Goal: Task Accomplishment & Management: Manage account settings

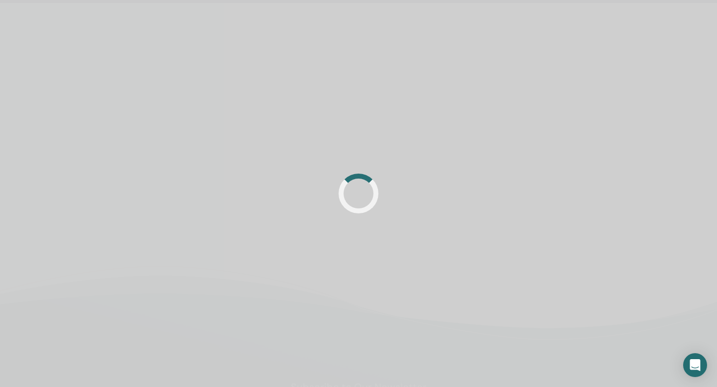
scroll to position [32, 0]
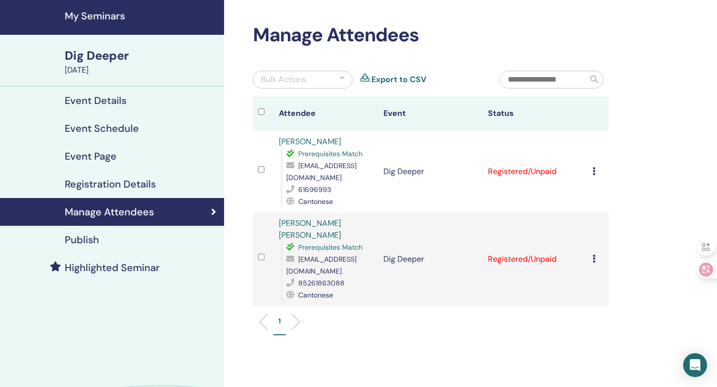
click at [594, 171] on icon at bounding box center [593, 171] width 3 height 8
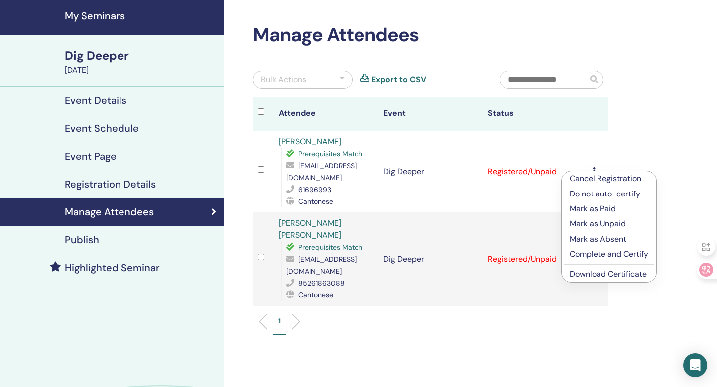
click at [625, 257] on p "Complete and Certify" at bounding box center [608, 254] width 79 height 12
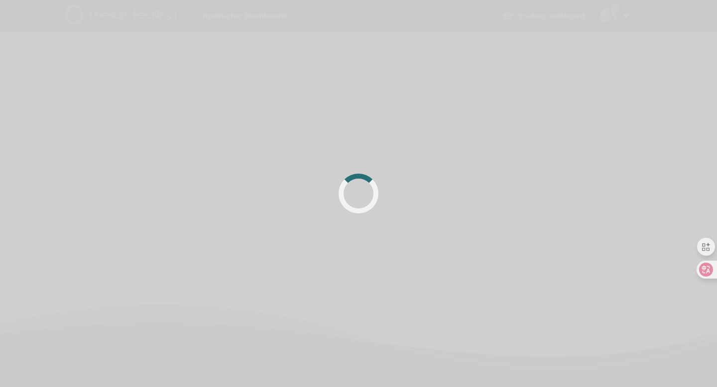
scroll to position [32, 0]
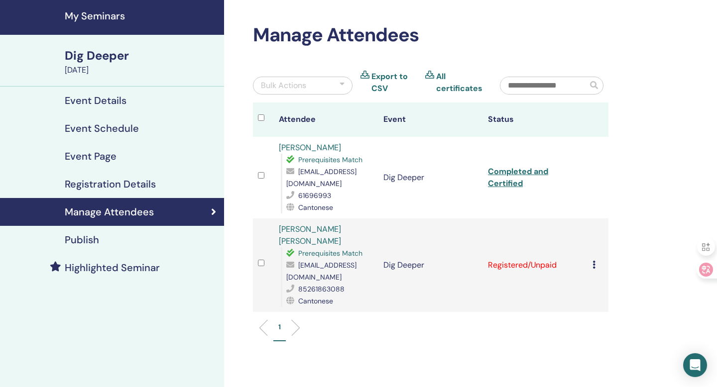
click at [594, 261] on icon at bounding box center [593, 265] width 3 height 8
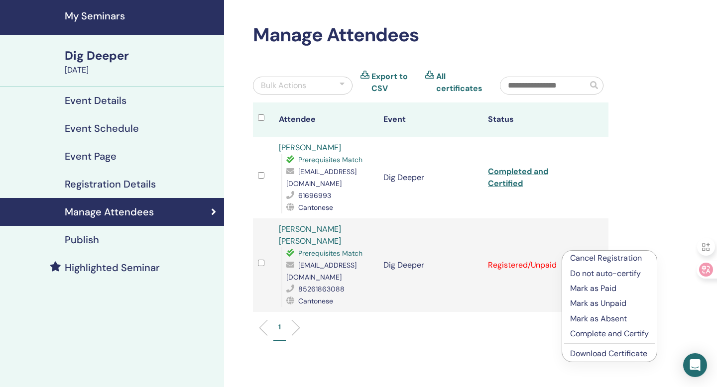
click at [612, 334] on p "Complete and Certify" at bounding box center [609, 334] width 79 height 12
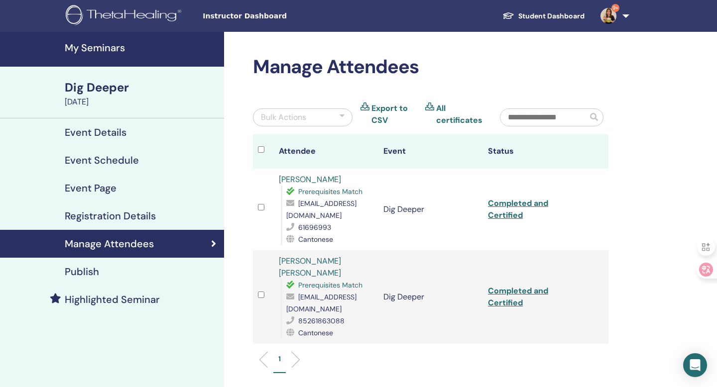
click at [92, 52] on h4 "My Seminars" at bounding box center [141, 48] width 153 height 12
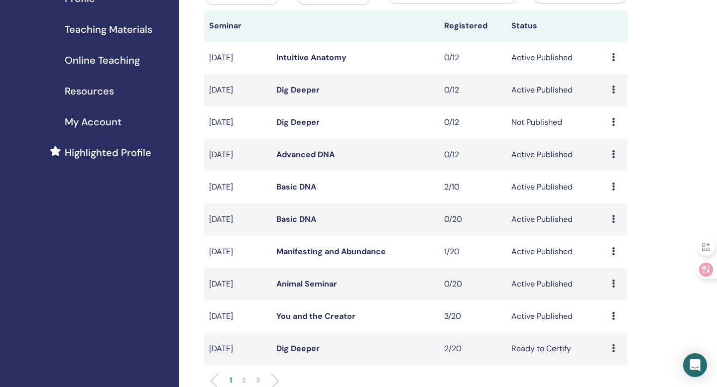
scroll to position [142, 0]
click at [329, 318] on link "You and the Creator" at bounding box center [315, 316] width 79 height 10
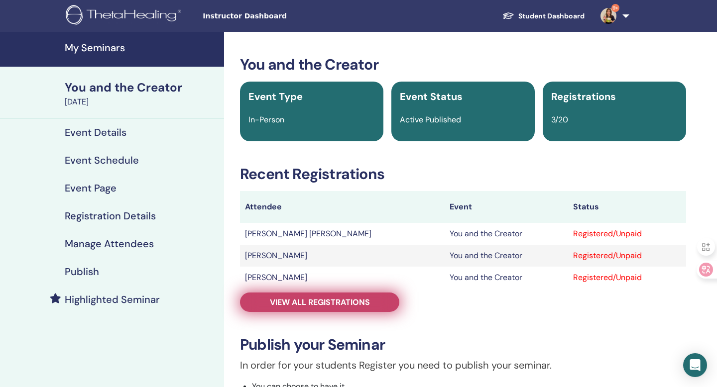
click at [332, 303] on span "View all registrations" at bounding box center [320, 302] width 100 height 10
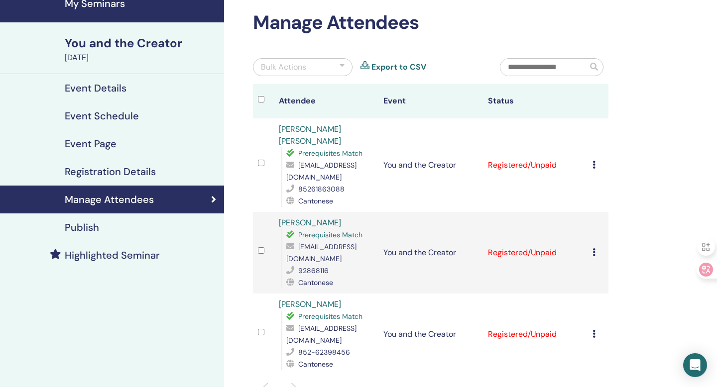
scroll to position [45, 0]
